Goal: Find specific page/section: Find specific page/section

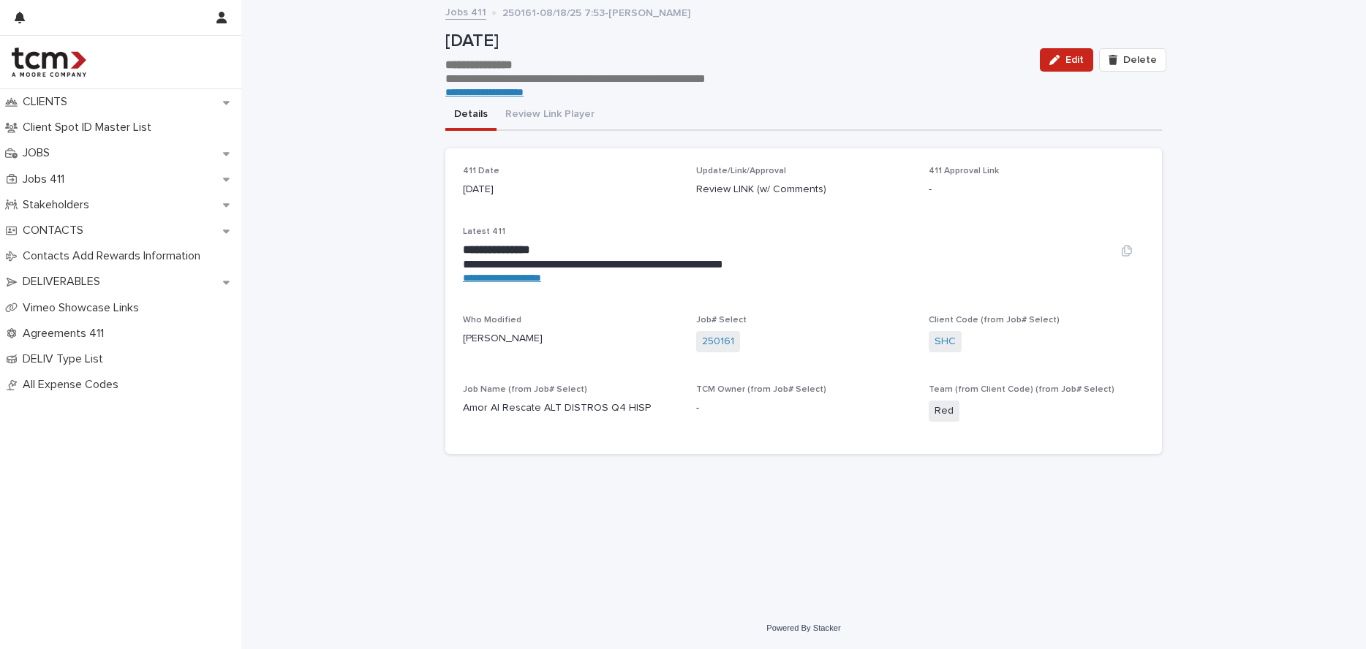
click at [531, 276] on link "**********" at bounding box center [502, 278] width 78 height 10
click at [722, 337] on link "250161" at bounding box center [718, 341] width 32 height 15
click at [537, 279] on link "**********" at bounding box center [502, 278] width 78 height 10
